Goal: Browse casually: Explore the website without a specific task or goal

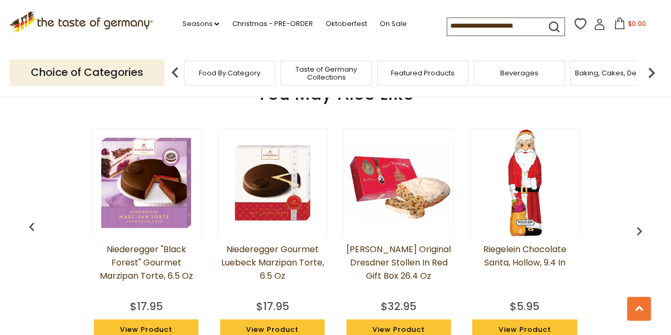
scroll to position [743, 0]
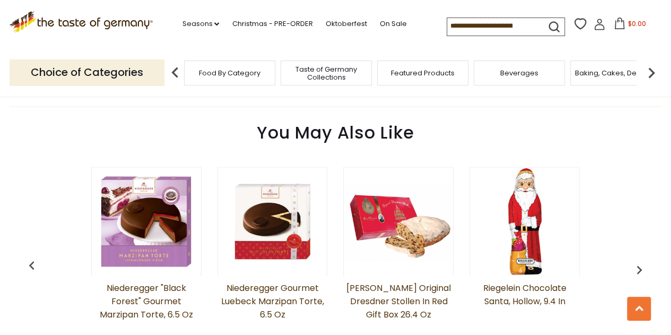
click at [642, 270] on img "button" at bounding box center [639, 269] width 17 height 17
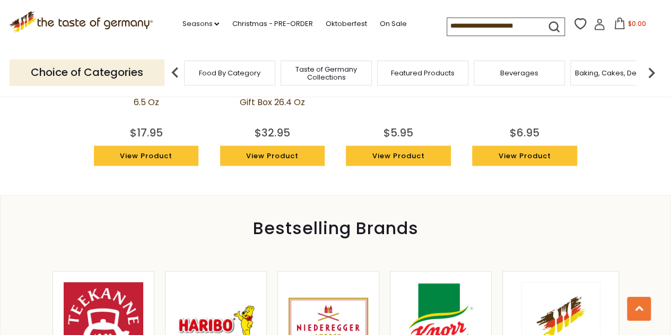
scroll to position [1167, 0]
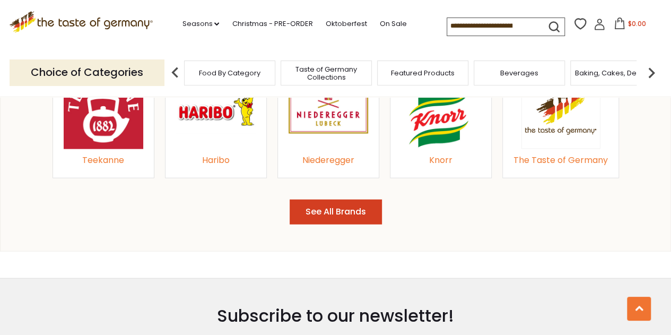
click at [102, 27] on icon ".st0{fill:#EDD300;} .st1{fill:#D33E21;}" at bounding box center [82, 22] width 144 height 22
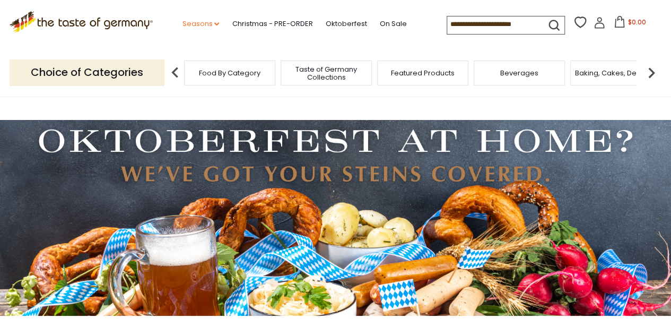
click at [197, 24] on link "Seasons dropdown_arrow" at bounding box center [200, 24] width 37 height 12
